Goal: Task Accomplishment & Management: Manage account settings

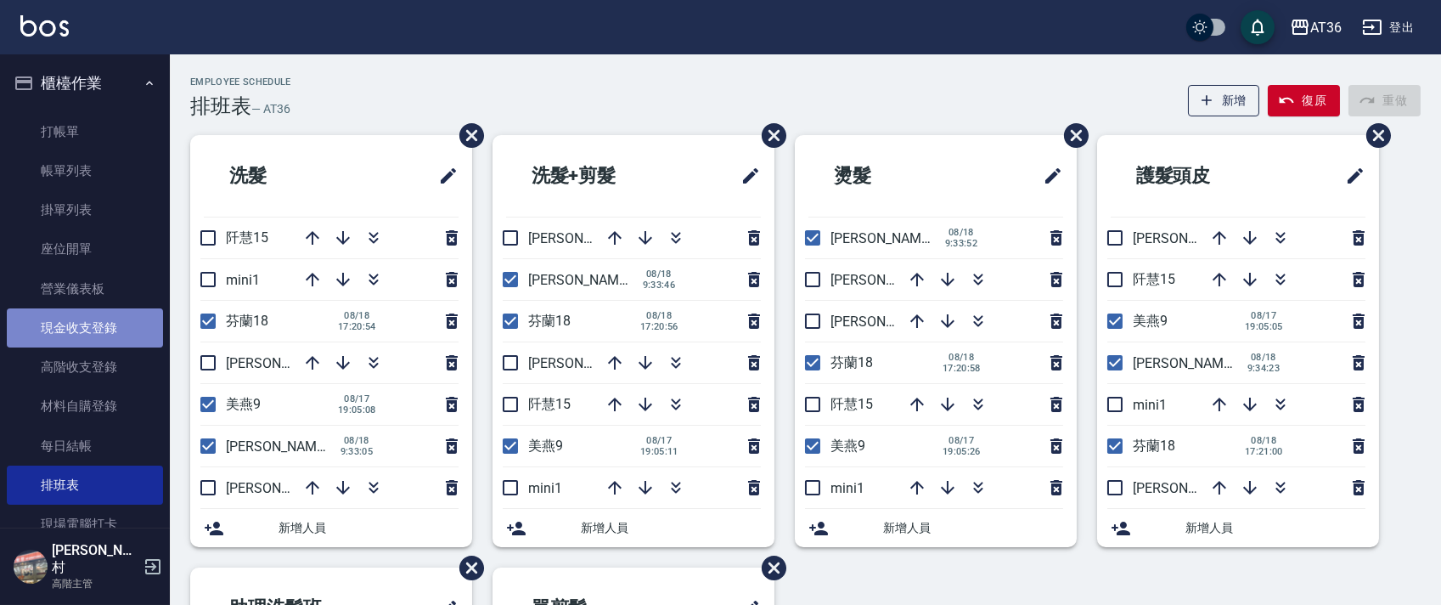
click at [125, 325] on link "現金收支登錄" at bounding box center [85, 327] width 156 height 39
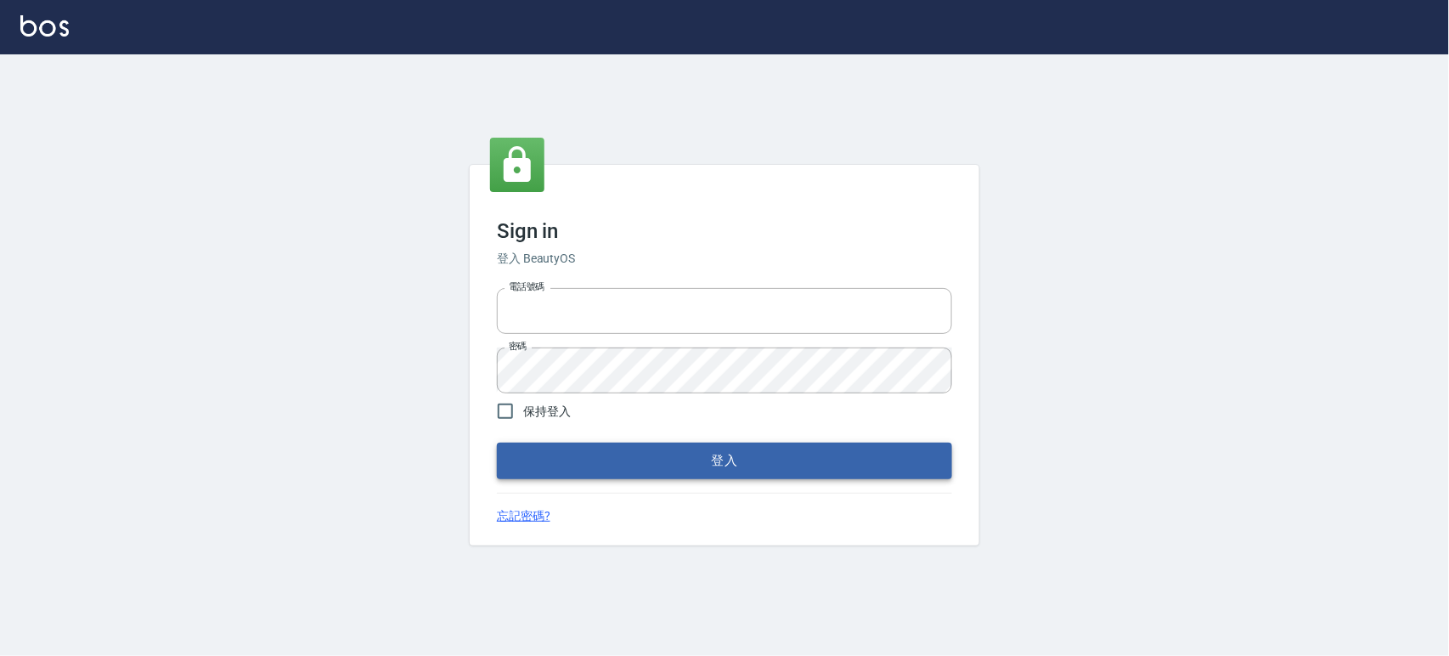
type input "0927987640"
click at [758, 464] on button "登入" at bounding box center [724, 460] width 455 height 36
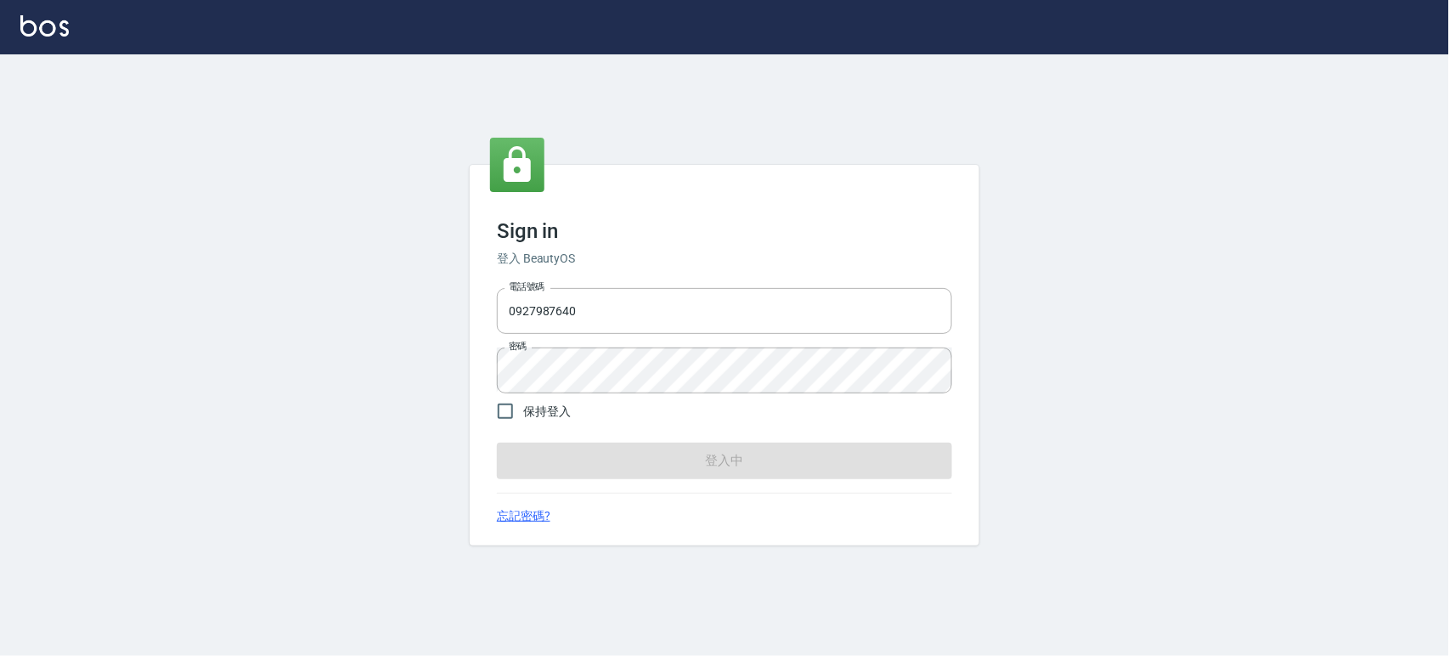
click at [758, 464] on form "電話號碼 [PHONE_NUMBER] 電話號碼 密碼 密碼 保持登入 登入中" at bounding box center [724, 379] width 455 height 197
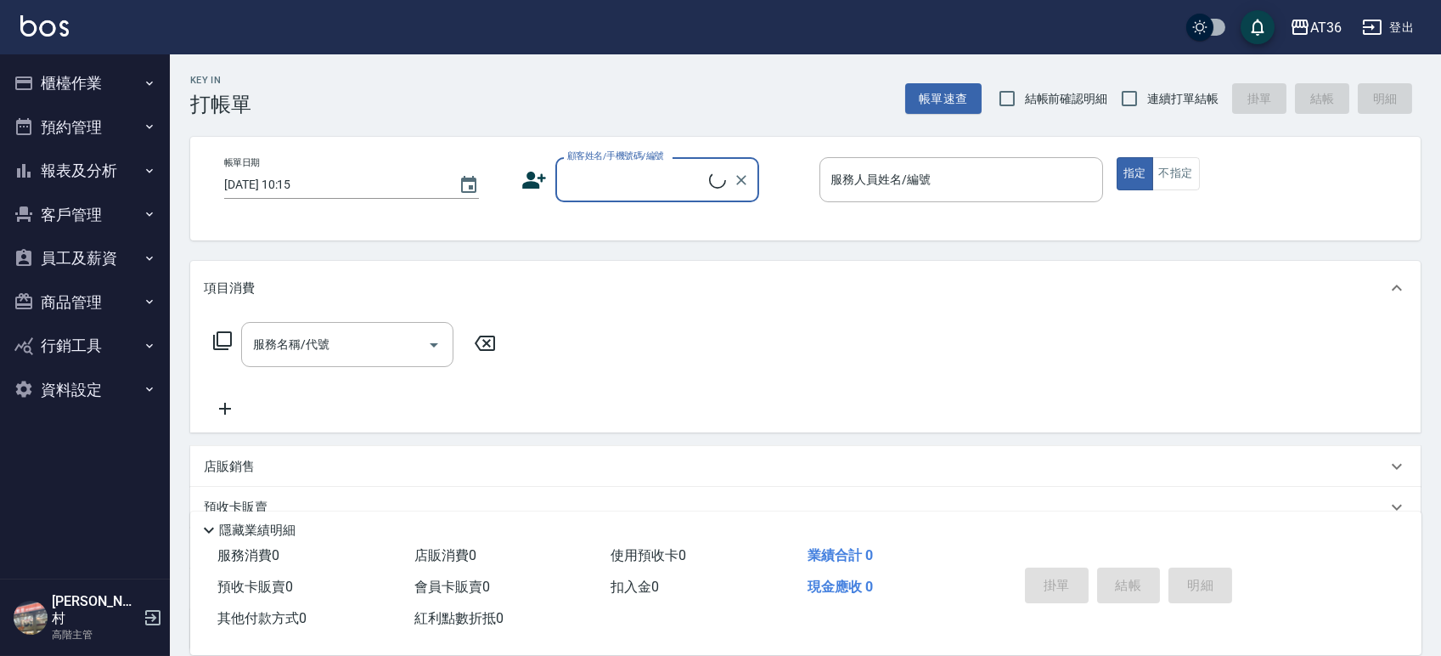
click at [59, 79] on button "櫃檯作業" at bounding box center [85, 83] width 156 height 44
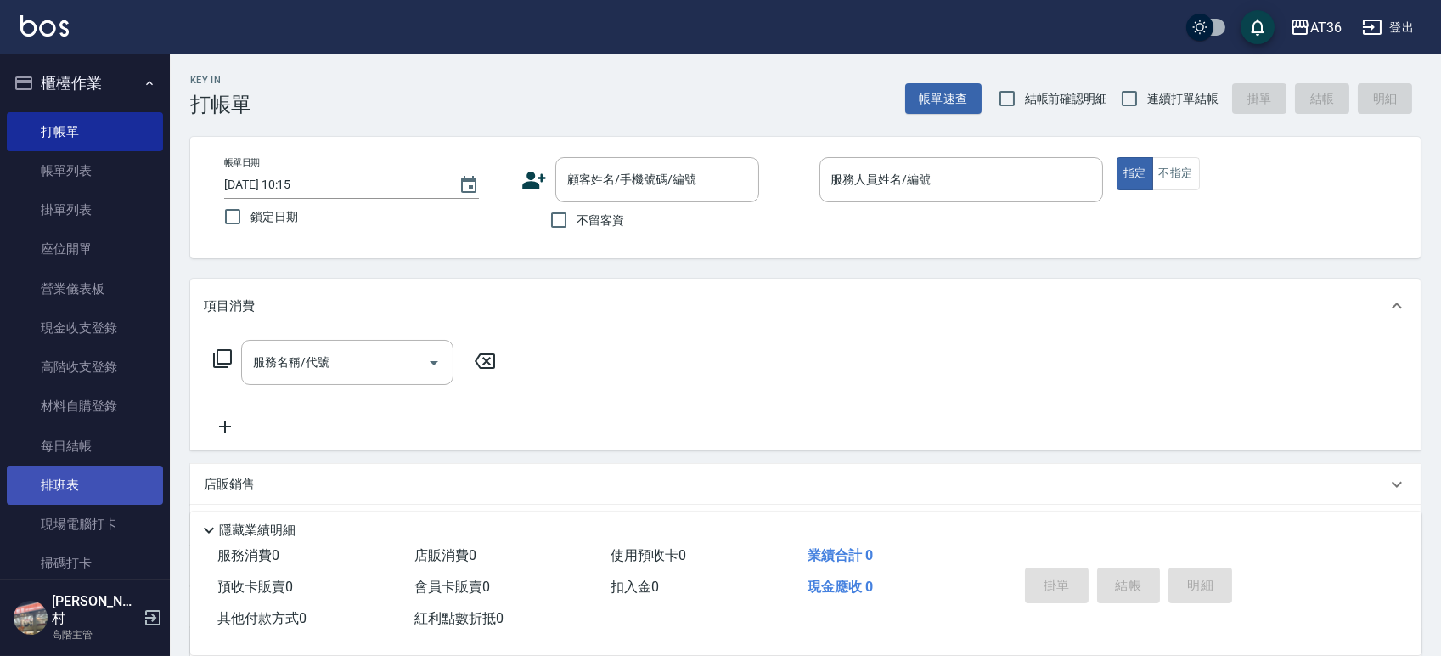
click at [98, 483] on link "排班表" at bounding box center [85, 484] width 156 height 39
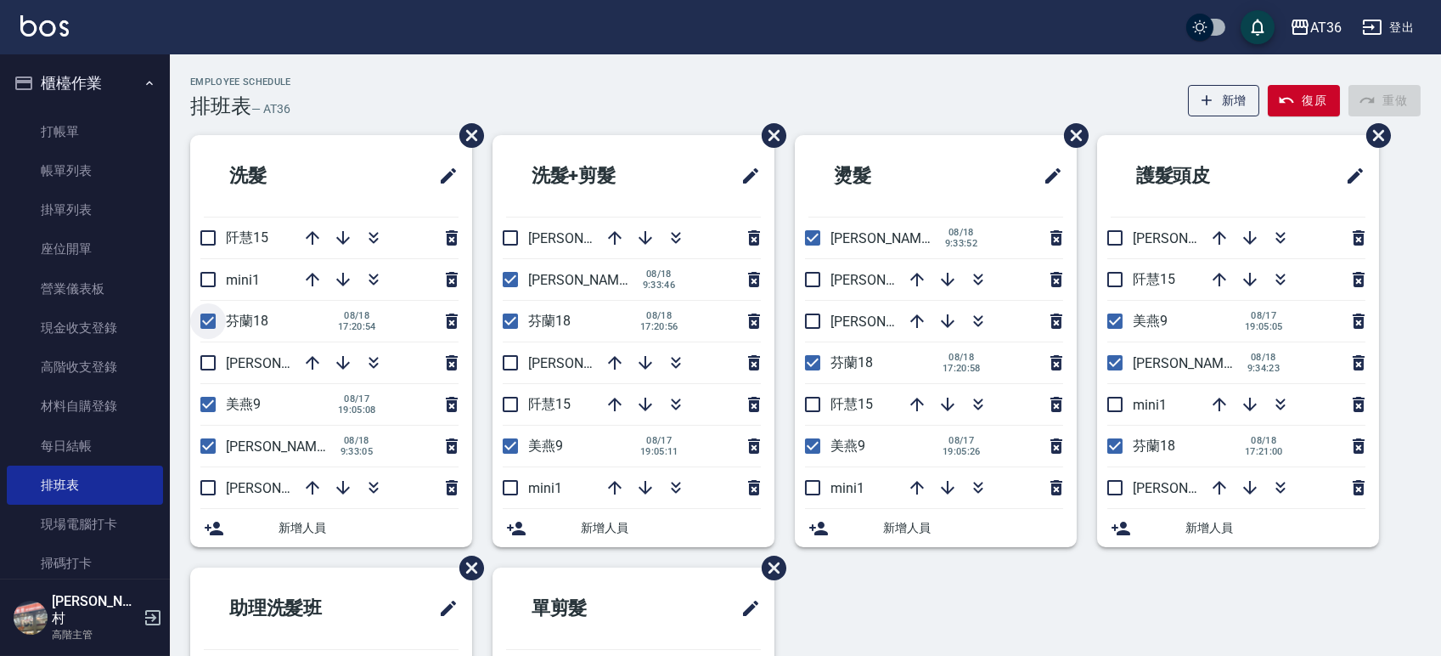
click at [210, 322] on input "checkbox" at bounding box center [208, 321] width 36 height 36
checkbox input "false"
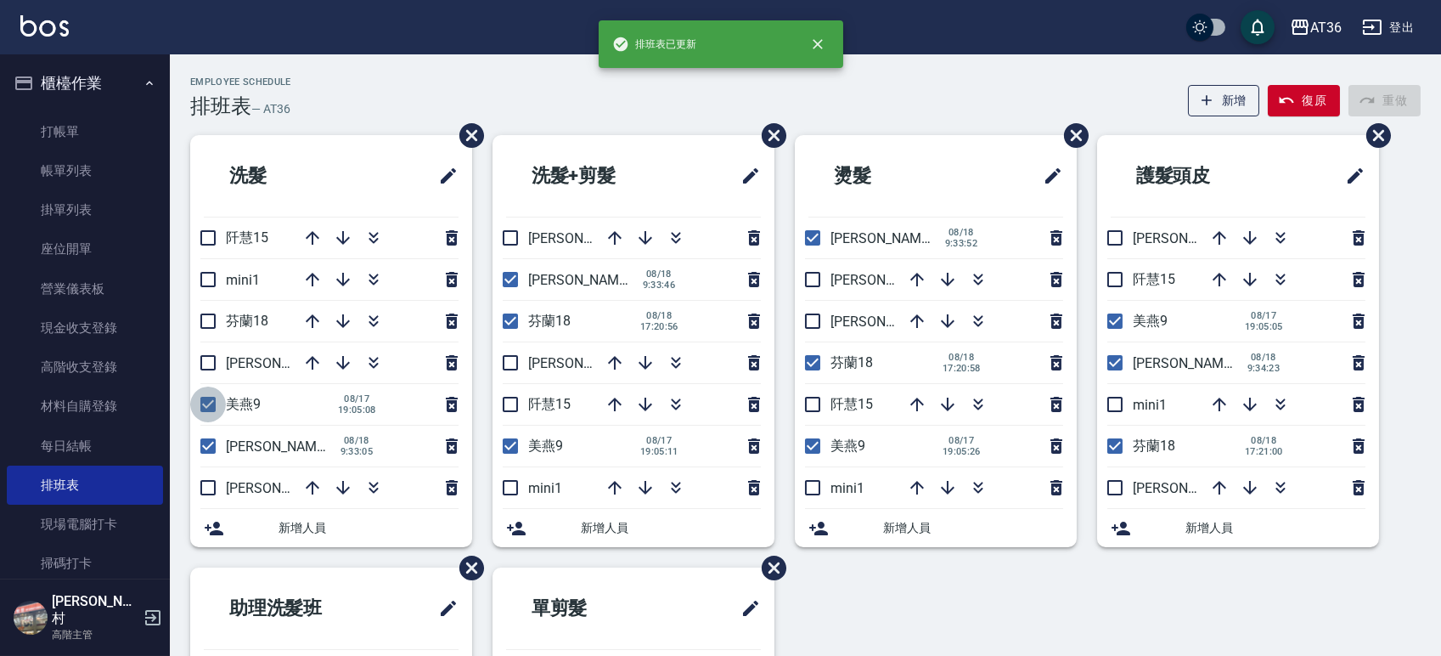
click at [202, 402] on input "checkbox" at bounding box center [208, 404] width 36 height 36
checkbox input "false"
click at [207, 285] on input "checkbox" at bounding box center [208, 280] width 36 height 36
checkbox input "true"
click at [509, 281] on input "checkbox" at bounding box center [511, 280] width 36 height 36
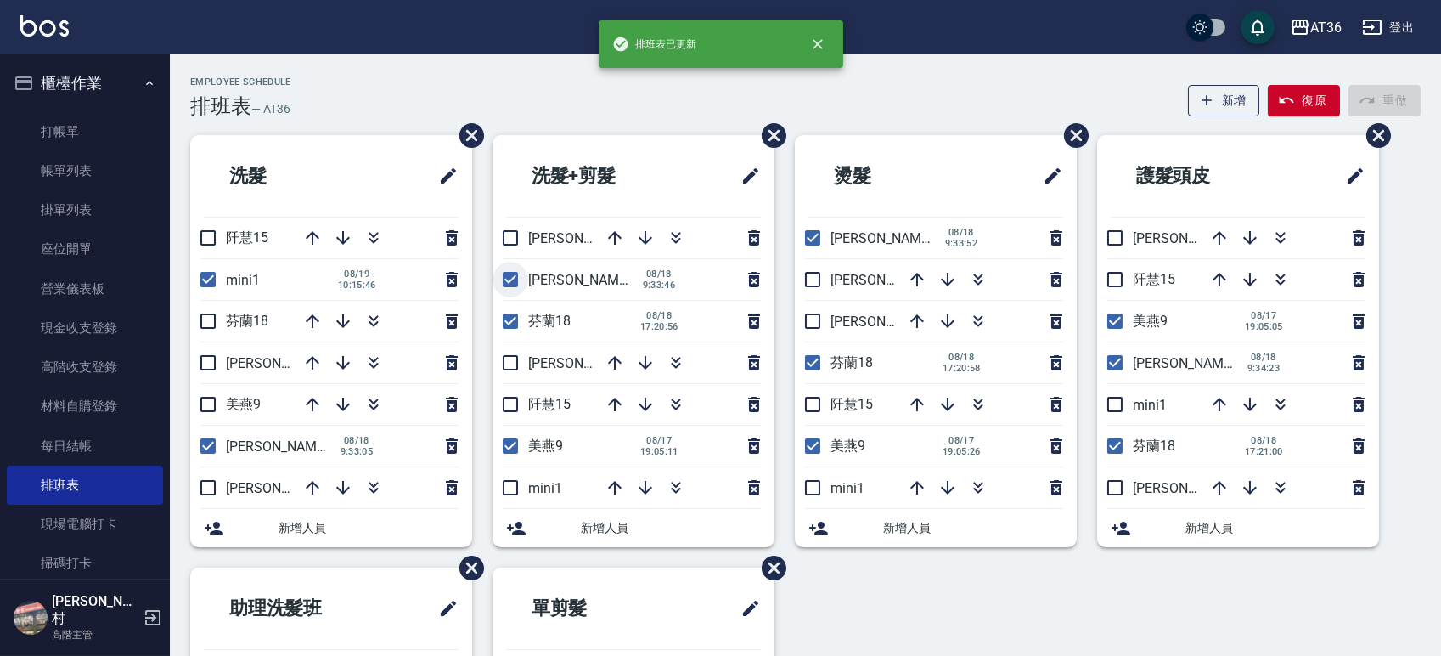
checkbox input "false"
click at [510, 317] on input "checkbox" at bounding box center [511, 321] width 36 height 36
checkbox input "false"
drag, startPoint x: 510, startPoint y: 279, endPoint x: 489, endPoint y: 416, distance: 139.2
click at [510, 281] on input "checkbox" at bounding box center [511, 280] width 36 height 36
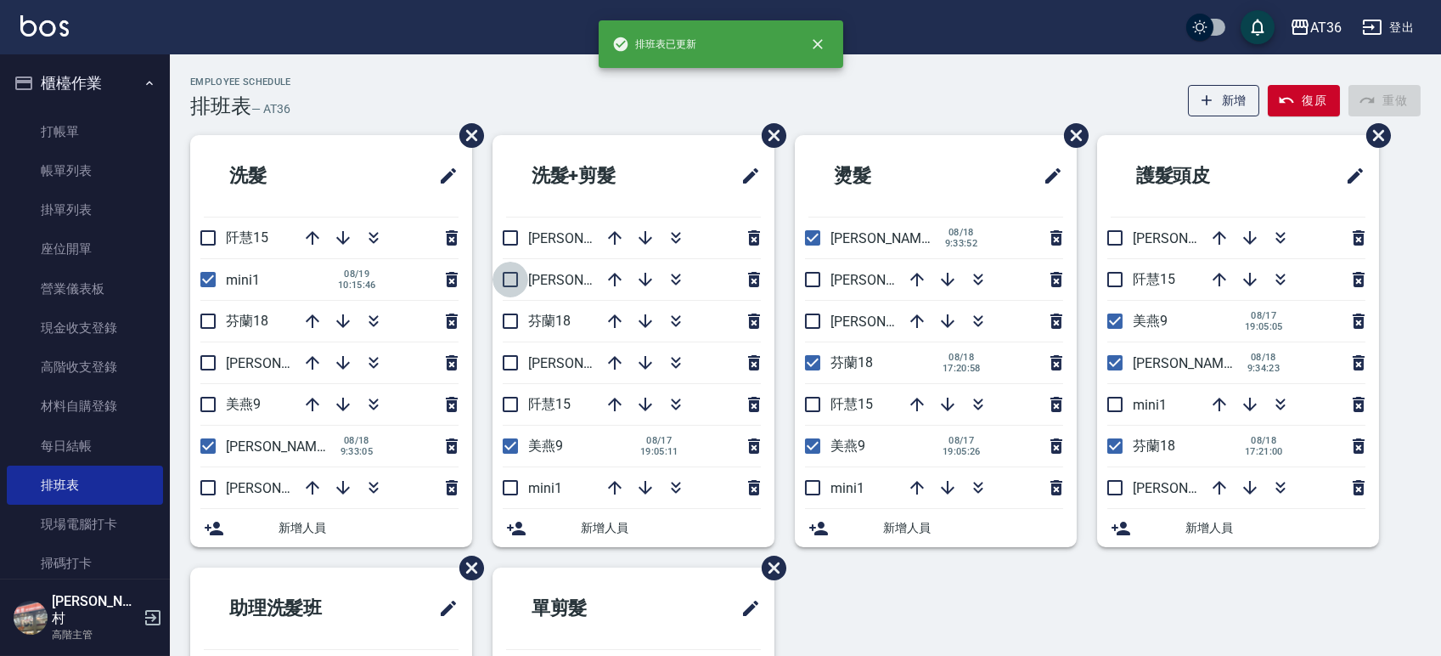
checkbox input "true"
click at [510, 444] on input "checkbox" at bounding box center [511, 446] width 36 height 36
checkbox input "false"
drag, startPoint x: 515, startPoint y: 487, endPoint x: 360, endPoint y: 438, distance: 162.0
click at [517, 487] on input "checkbox" at bounding box center [511, 488] width 36 height 36
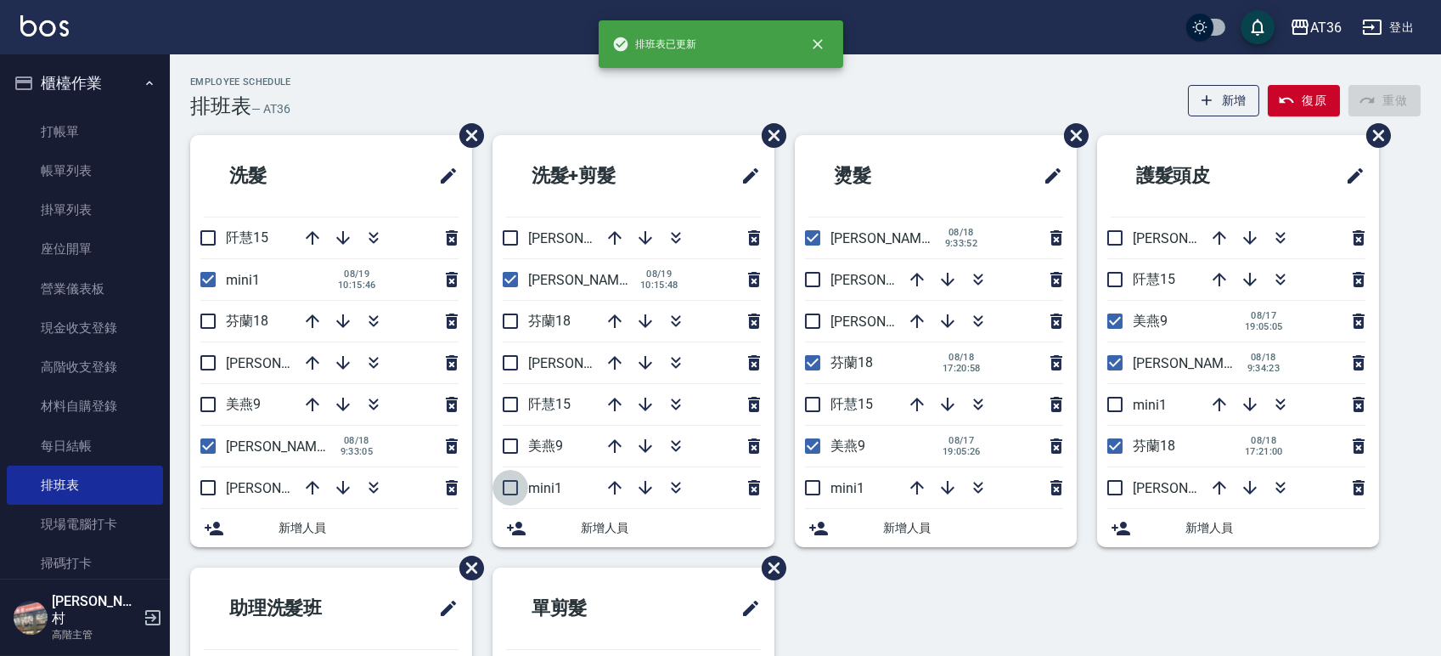
checkbox input "true"
click at [808, 448] on input "checkbox" at bounding box center [813, 446] width 36 height 36
checkbox input "false"
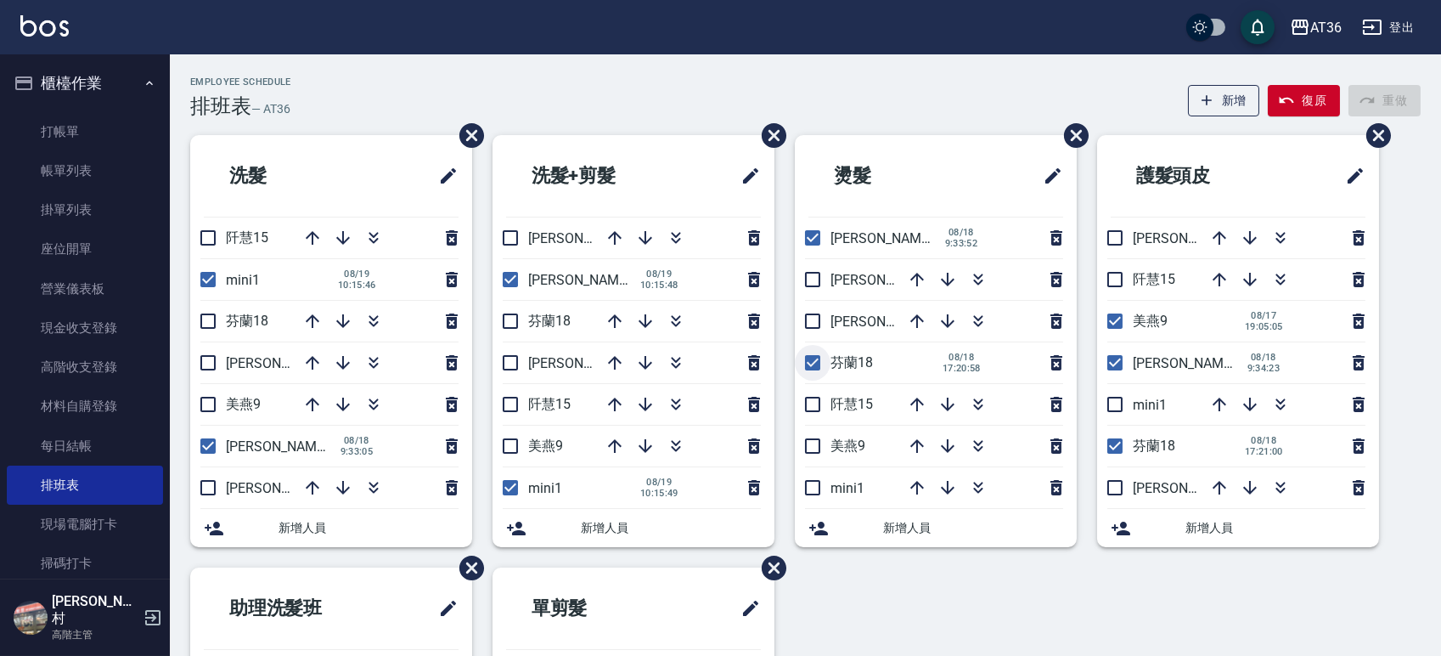
click at [810, 361] on input "checkbox" at bounding box center [813, 363] width 36 height 36
checkbox input "false"
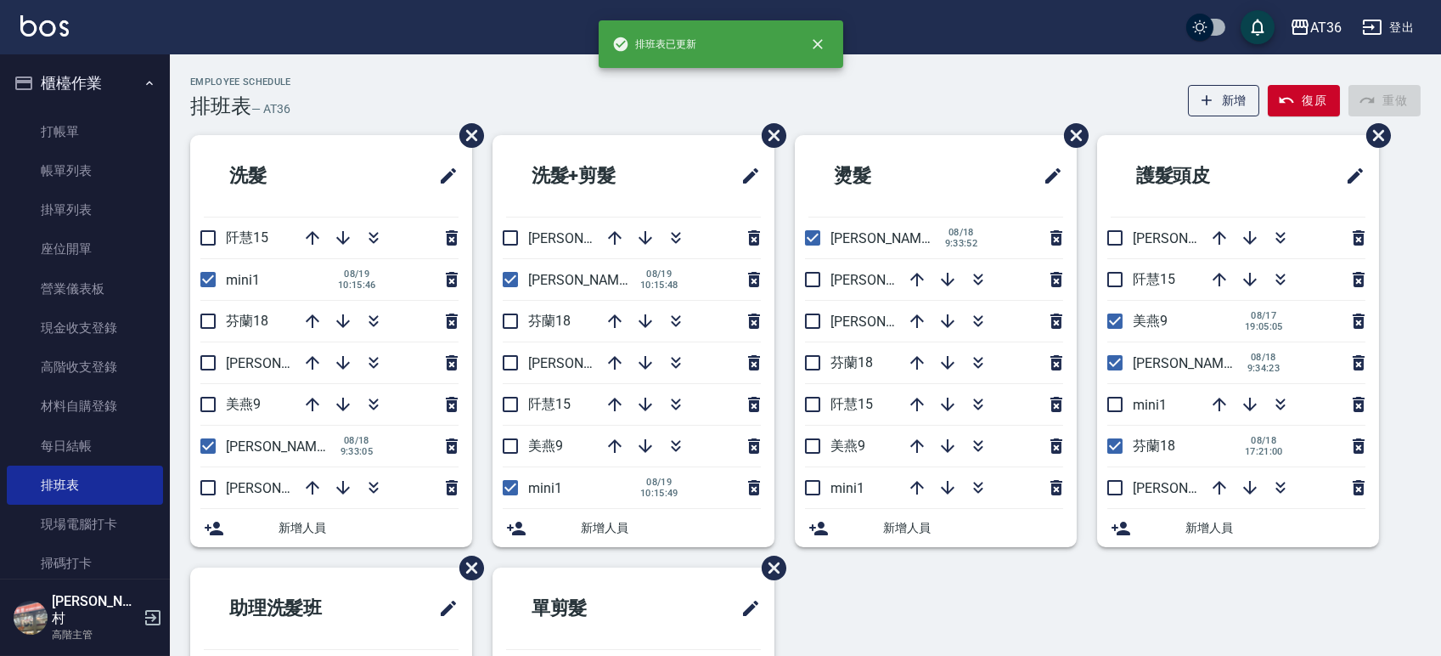
drag, startPoint x: 808, startPoint y: 482, endPoint x: 628, endPoint y: 355, distance: 220.5
click at [807, 482] on input "checkbox" at bounding box center [813, 488] width 36 height 36
checkbox input "true"
click at [1126, 451] on input "checkbox" at bounding box center [1115, 446] width 36 height 36
checkbox input "false"
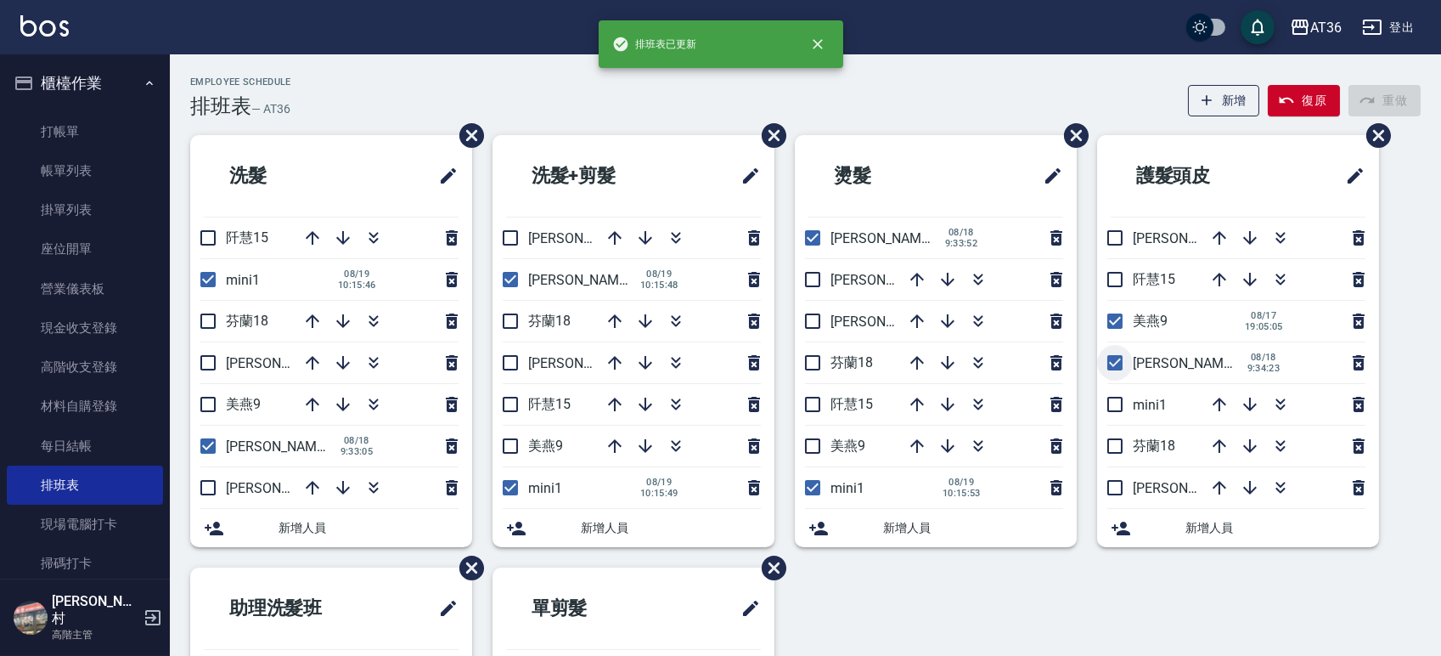
click at [1112, 354] on input "checkbox" at bounding box center [1115, 363] width 36 height 36
checkbox input "false"
click at [1109, 319] on input "checkbox" at bounding box center [1115, 321] width 36 height 36
checkbox input "false"
click at [1122, 399] on input "checkbox" at bounding box center [1115, 404] width 36 height 36
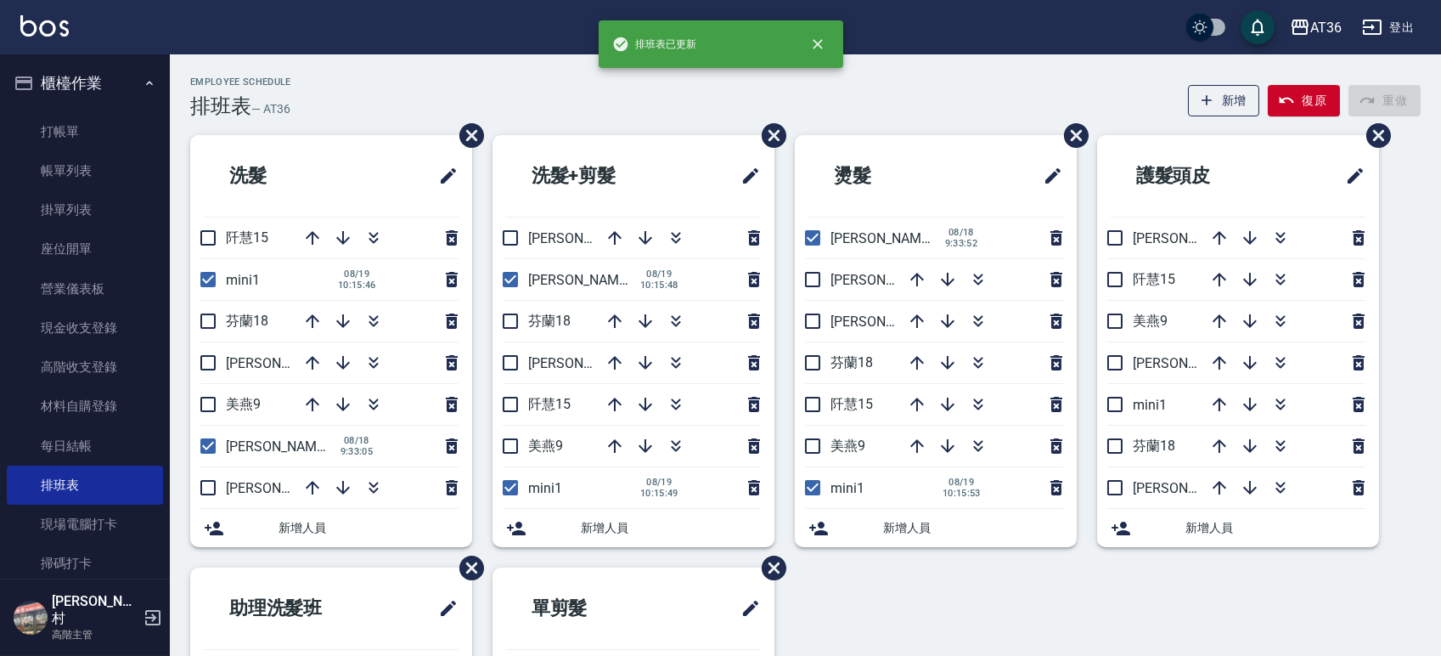
checkbox input "true"
click at [1123, 364] on input "checkbox" at bounding box center [1115, 363] width 36 height 36
checkbox input "true"
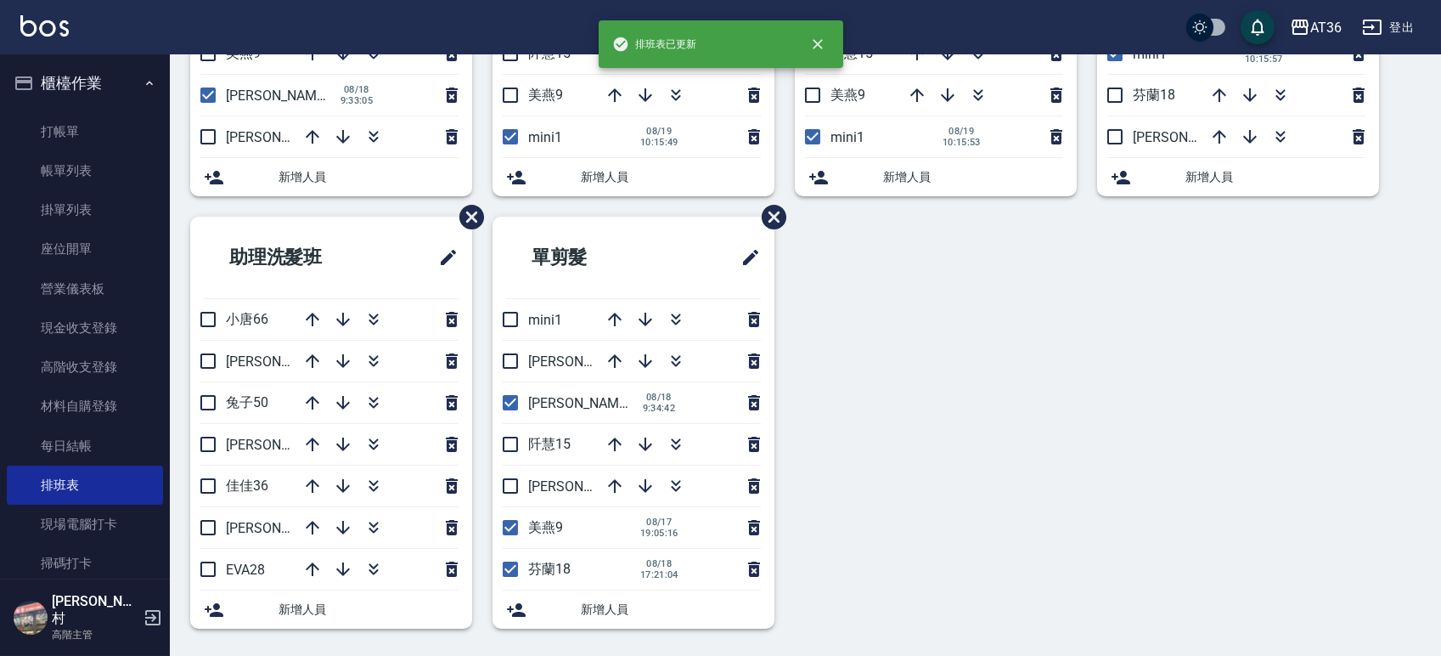
click at [509, 314] on input "checkbox" at bounding box center [511, 319] width 36 height 36
checkbox input "true"
click at [509, 530] on input "checkbox" at bounding box center [511, 527] width 36 height 36
checkbox input "false"
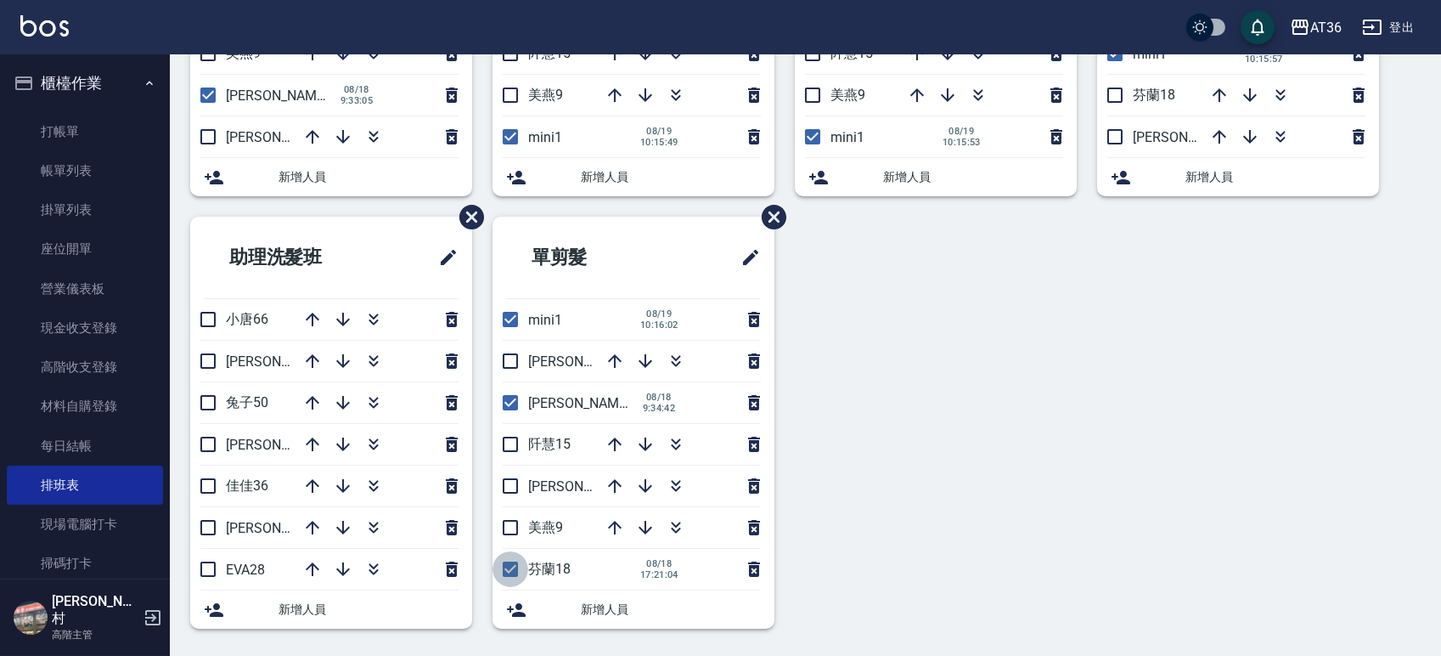
click at [518, 573] on input "checkbox" at bounding box center [511, 569] width 36 height 36
checkbox input "false"
